Goal: Task Accomplishment & Management: Use online tool/utility

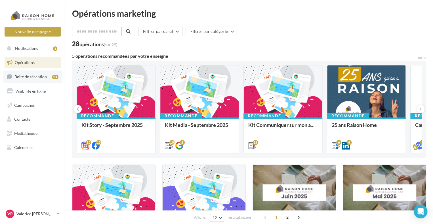
click at [45, 75] on span "Boîte de réception" at bounding box center [30, 76] width 32 height 5
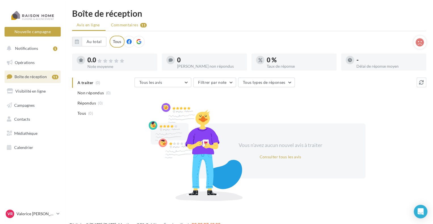
click at [131, 27] on span "Commentaires" at bounding box center [124, 25] width 27 height 6
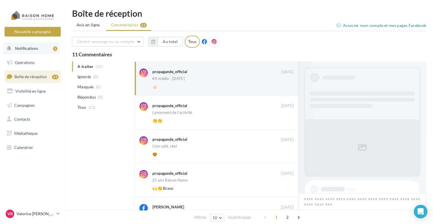
click at [24, 49] on span "Notifications" at bounding box center [26, 48] width 23 height 5
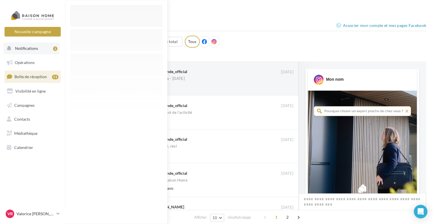
scroll to position [247, 0]
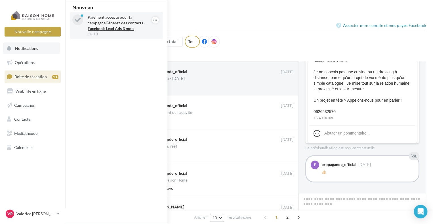
click at [108, 23] on strong "Générez des contacts - Facebook Lead Ads 3 mois" at bounding box center [117, 25] width 58 height 10
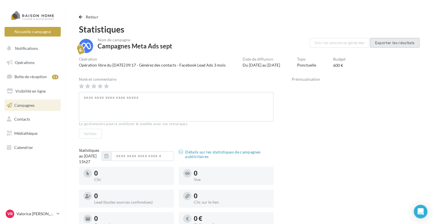
click at [394, 42] on button "Exporter les résultats" at bounding box center [394, 43] width 49 height 10
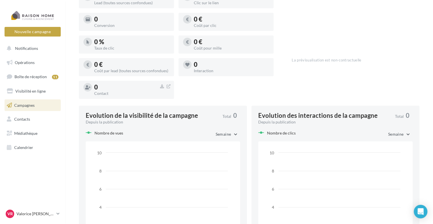
scroll to position [106, 0]
